Goal: Task Accomplishment & Management: Complete application form

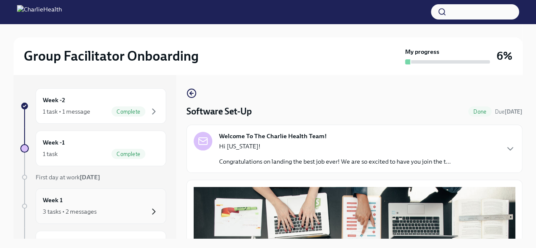
click at [149, 210] on icon "button" at bounding box center [154, 211] width 10 height 10
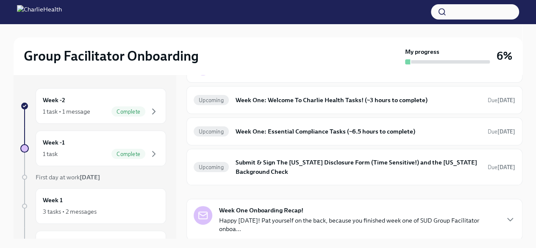
scroll to position [12, 0]
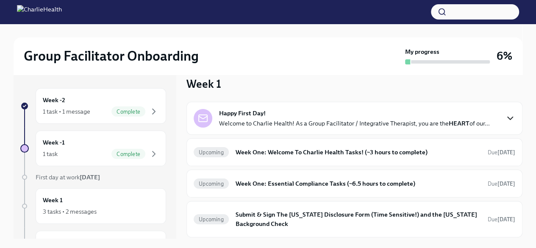
click at [505, 116] on icon "button" at bounding box center [510, 118] width 10 height 10
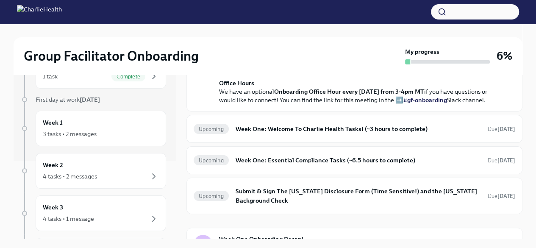
scroll to position [0, 0]
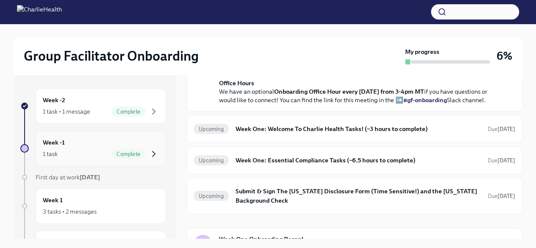
click at [149, 154] on icon "button" at bounding box center [154, 154] width 10 height 10
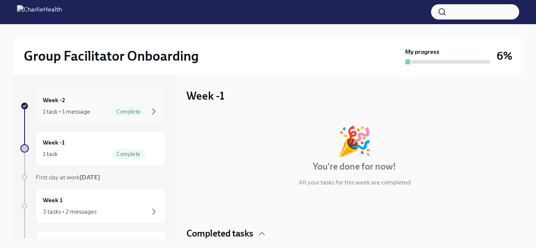
click at [129, 111] on span "Complete" at bounding box center [128, 111] width 34 height 6
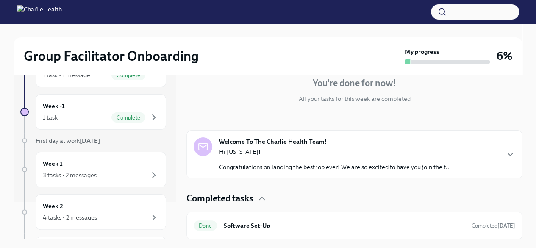
scroll to position [38, 0]
click at [122, 163] on div "Week 1 3 tasks • 2 messages" at bounding box center [101, 167] width 116 height 21
